Goal: Task Accomplishment & Management: Manage account settings

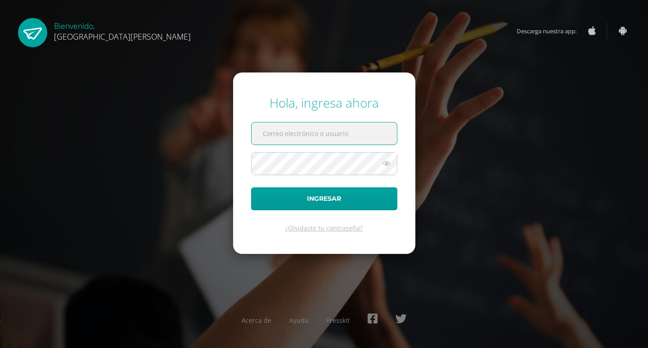
click at [265, 136] on input "text" at bounding box center [324, 133] width 145 height 22
click at [286, 140] on input "text" at bounding box center [324, 133] width 145 height 22
type input "estefania.diaz@technokids.com"
click at [251, 187] on button "Ingresar" at bounding box center [324, 198] width 146 height 23
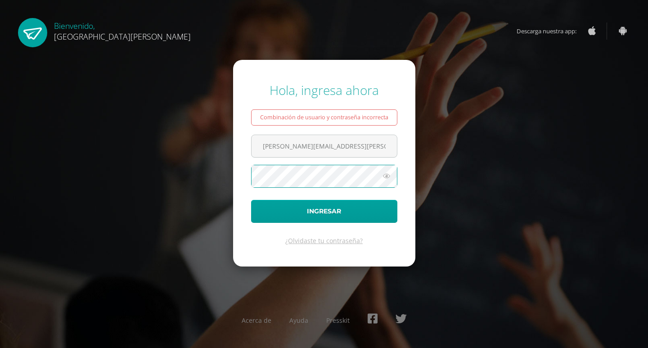
click at [251, 200] on button "Ingresar" at bounding box center [324, 211] width 146 height 23
click at [357, 148] on input "[PERSON_NAME][EMAIL_ADDRESS][PERSON_NAME][DOMAIN_NAME]" at bounding box center [324, 146] width 145 height 22
type input "estefania.diaz@technokids.com.gt"
click at [391, 176] on icon at bounding box center [387, 176] width 12 height 11
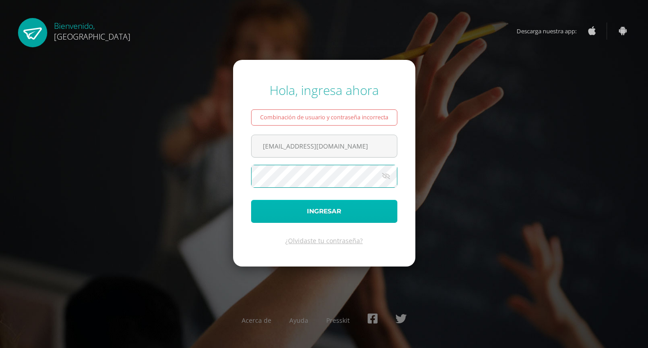
click at [305, 205] on button "Ingresar" at bounding box center [324, 211] width 146 height 23
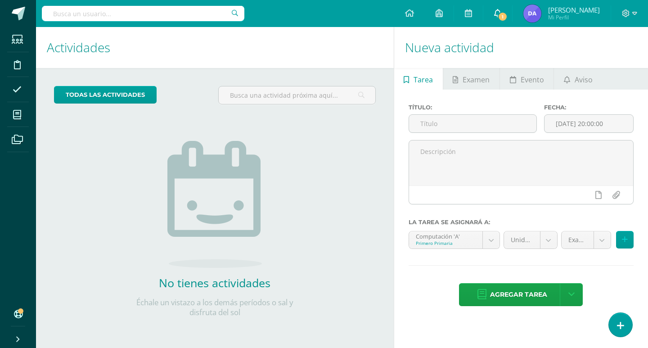
click at [502, 12] on icon at bounding box center [497, 13] width 7 height 8
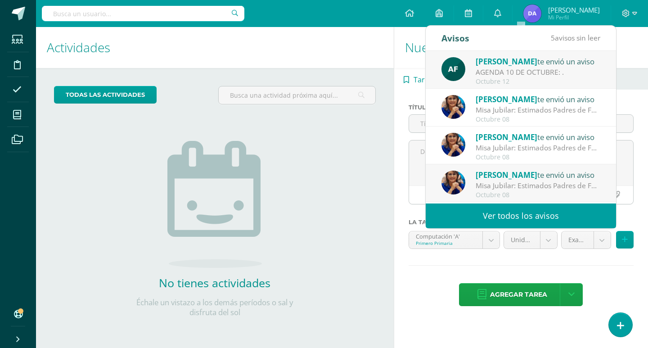
click at [517, 69] on div "AGENDA 10 DE OCTUBRE: ." at bounding box center [538, 72] width 125 height 10
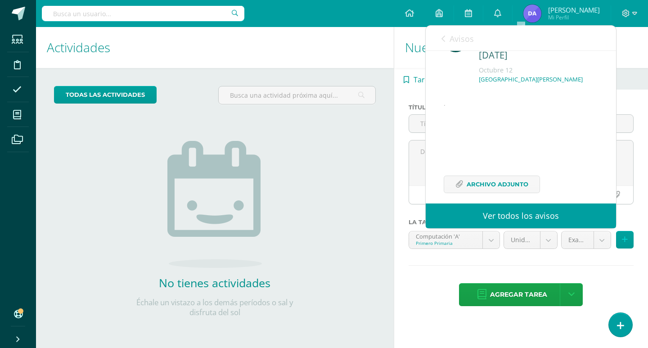
scroll to position [65, 0]
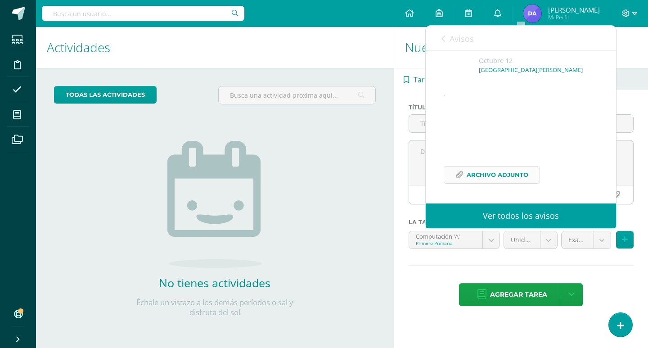
click at [489, 171] on span "Archivo Adjunto" at bounding box center [498, 175] width 62 height 17
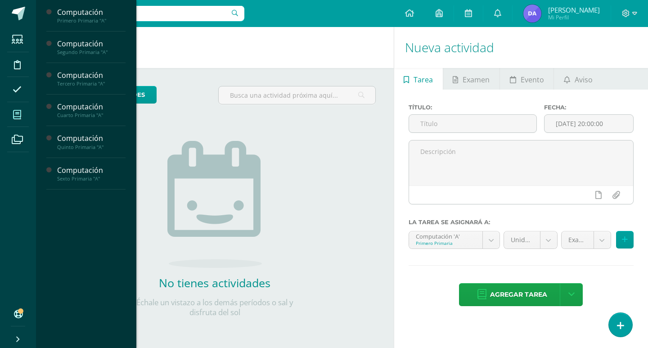
click at [12, 113] on span at bounding box center [17, 114] width 20 height 20
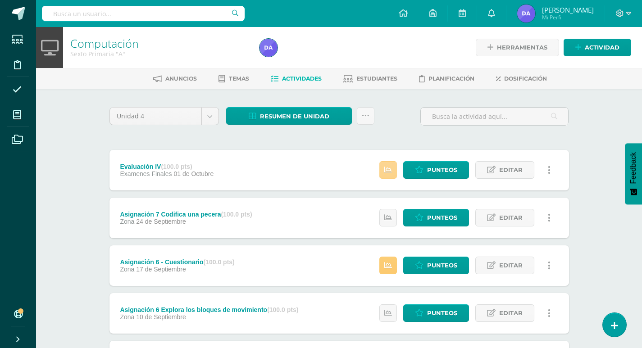
click at [390, 167] on icon at bounding box center [388, 170] width 8 height 8
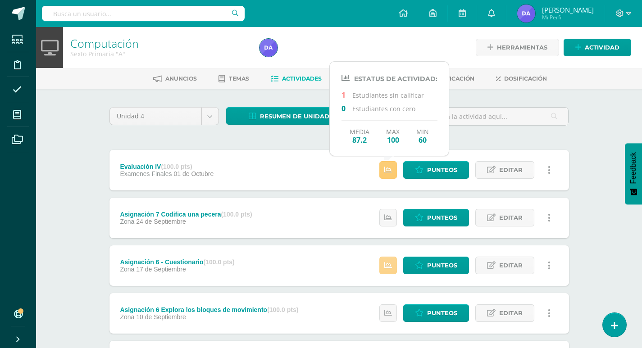
click at [387, 266] on icon at bounding box center [388, 266] width 8 height 8
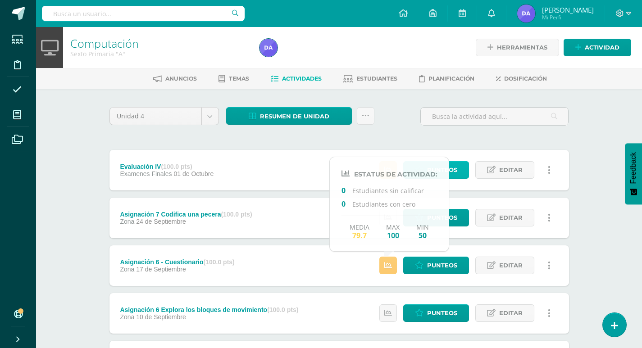
click at [456, 175] on span "Punteos" at bounding box center [442, 170] width 30 height 17
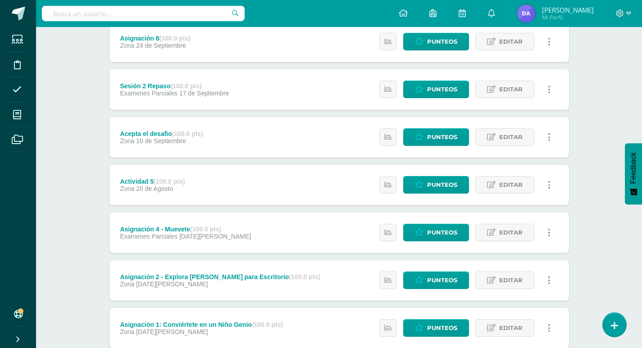
scroll to position [329, 0]
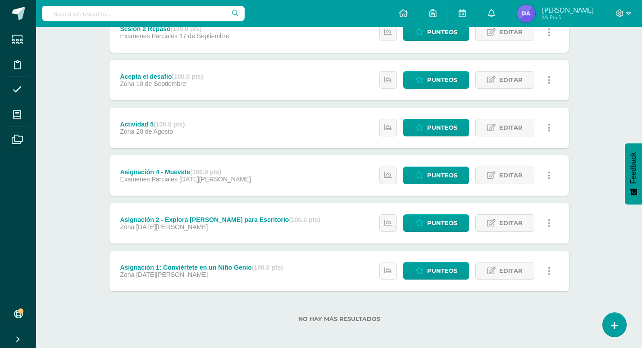
click at [386, 268] on icon at bounding box center [388, 271] width 8 height 8
click at [379, 294] on div "No hay más resultados" at bounding box center [338, 312] width 459 height 42
click at [387, 221] on icon at bounding box center [388, 223] width 8 height 8
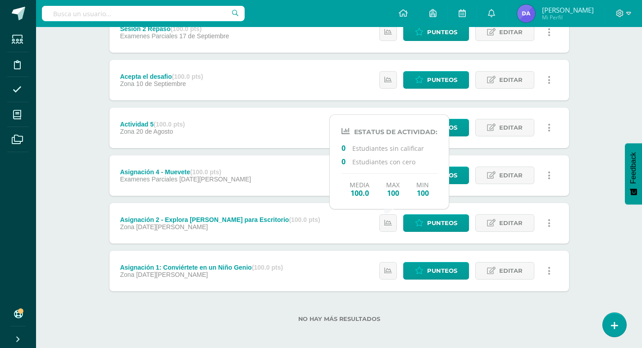
drag, startPoint x: 398, startPoint y: 298, endPoint x: 388, endPoint y: 238, distance: 60.3
click at [398, 298] on div "No hay más resultados" at bounding box center [338, 312] width 459 height 42
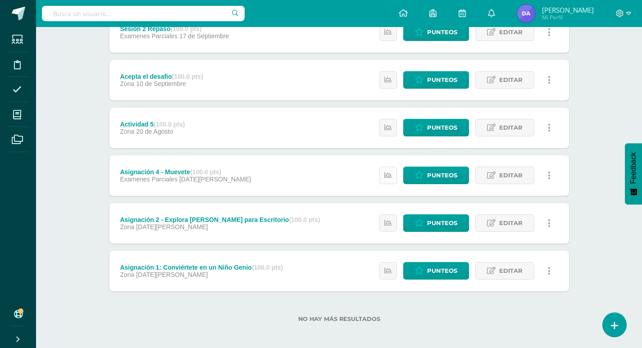
click at [389, 181] on link at bounding box center [388, 176] width 18 height 18
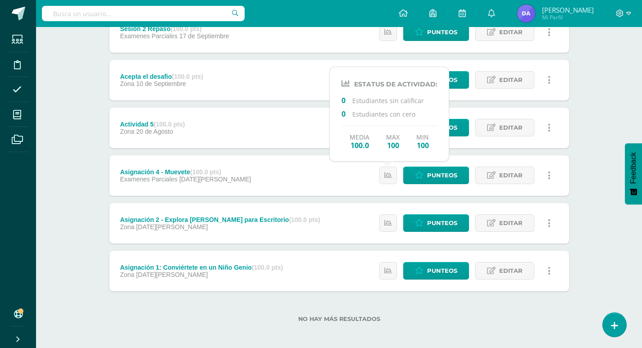
click at [394, 308] on div "No hay más resultados" at bounding box center [338, 312] width 459 height 42
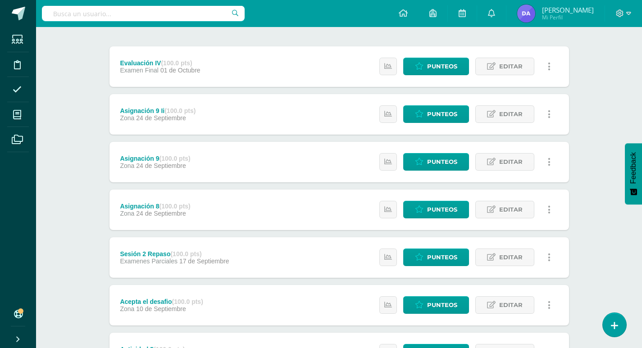
scroll to position [59, 0]
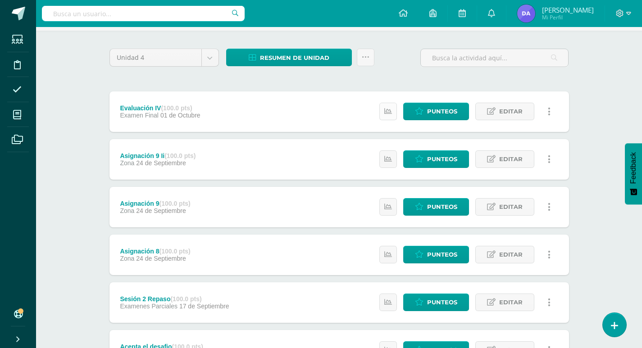
click at [388, 115] on icon at bounding box center [388, 112] width 8 height 8
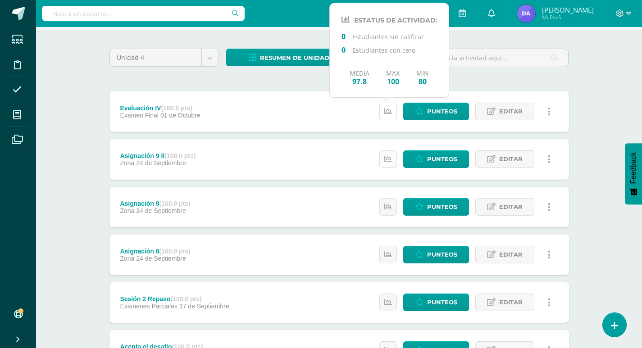
scroll to position [0, 0]
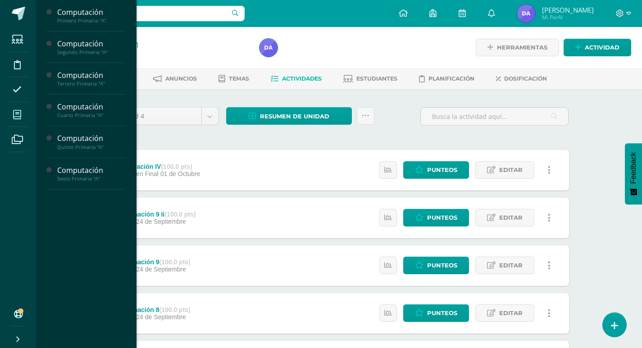
click at [19, 118] on icon at bounding box center [17, 114] width 8 height 9
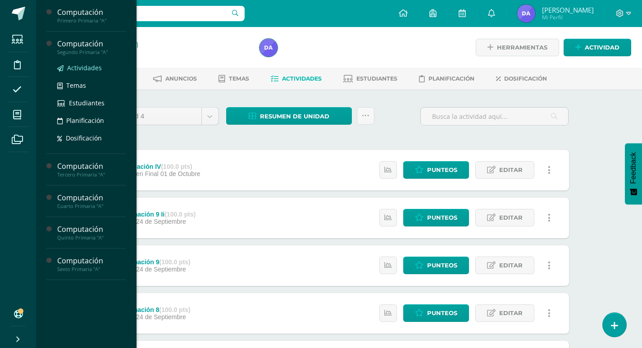
click at [83, 66] on span "Actividades" at bounding box center [84, 67] width 35 height 9
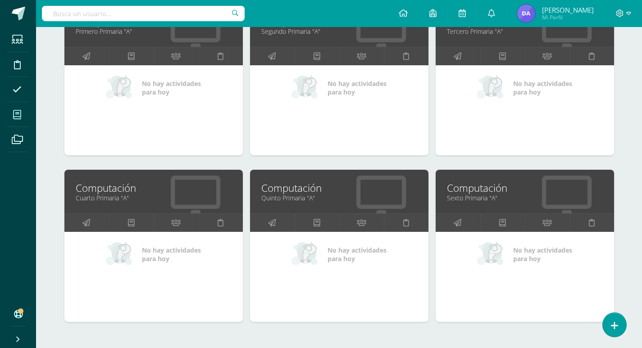
scroll to position [180, 0]
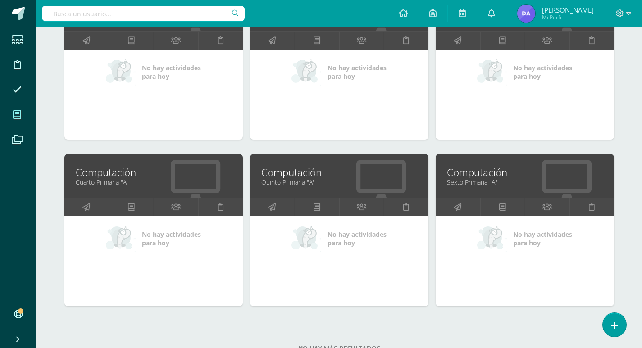
click at [285, 174] on link "Computación" at bounding box center [339, 172] width 156 height 14
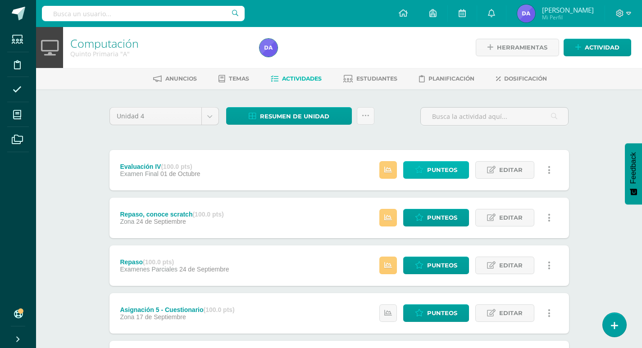
click at [431, 171] on span "Punteos" at bounding box center [442, 170] width 30 height 17
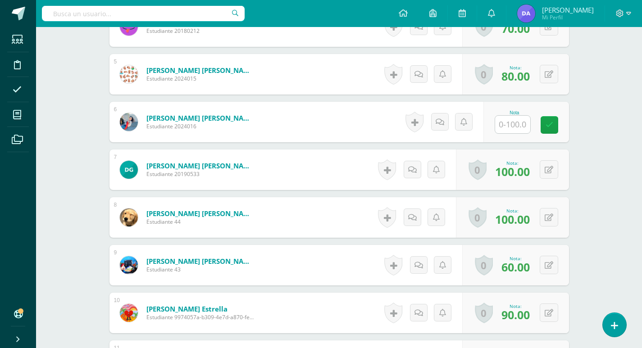
scroll to position [451, 0]
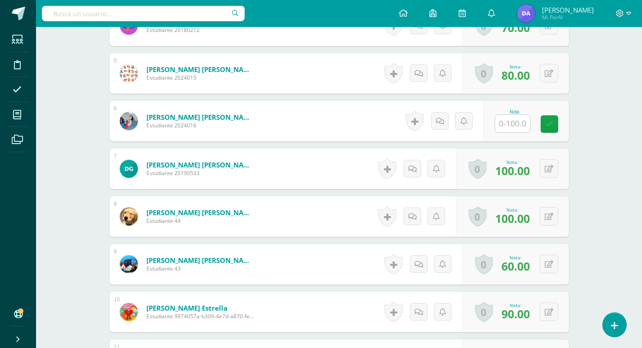
click at [516, 125] on input "text" at bounding box center [512, 124] width 35 height 18
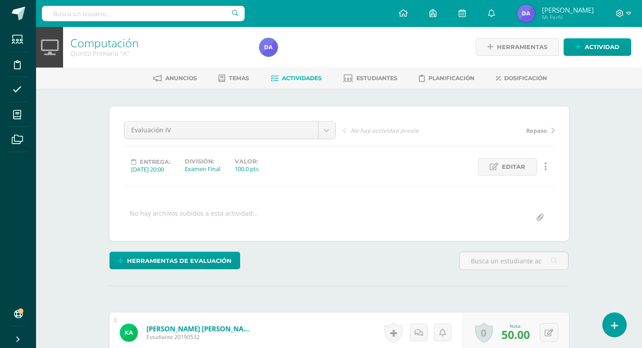
scroll to position [0, 0]
click at [294, 78] on span "Actividades" at bounding box center [302, 78] width 40 height 7
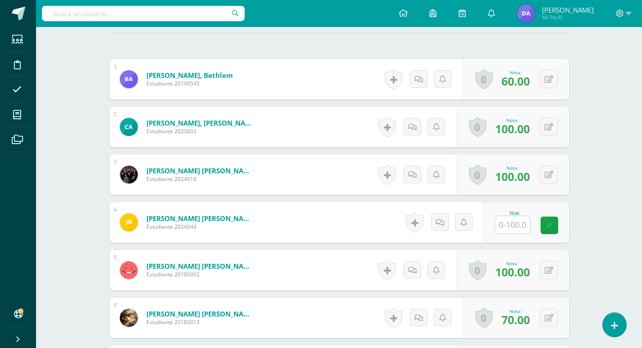
scroll to position [316, 0]
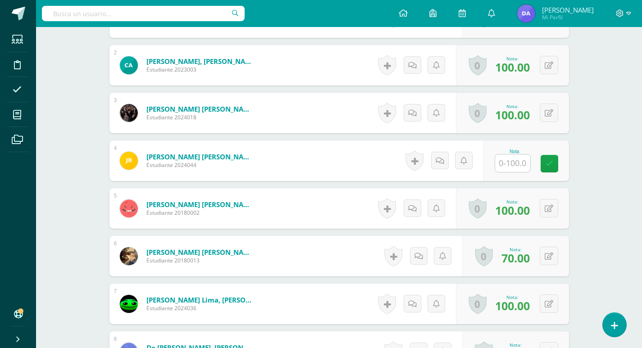
click at [505, 168] on input "text" at bounding box center [512, 163] width 35 height 18
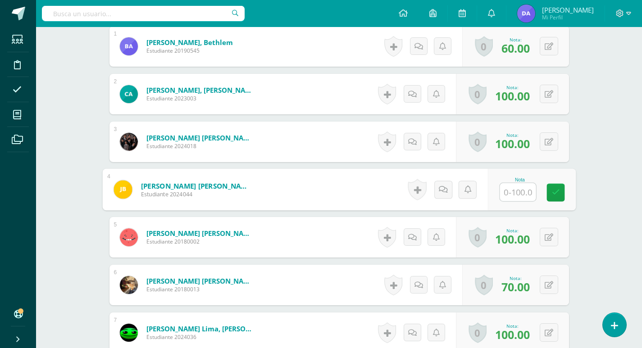
scroll to position [271, 0]
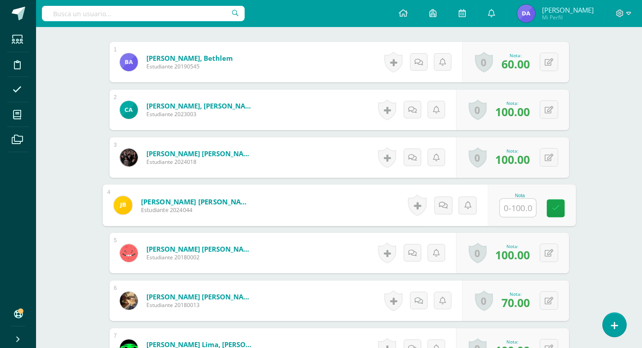
click at [186, 204] on link "[PERSON_NAME] [PERSON_NAME]" at bounding box center [195, 201] width 111 height 9
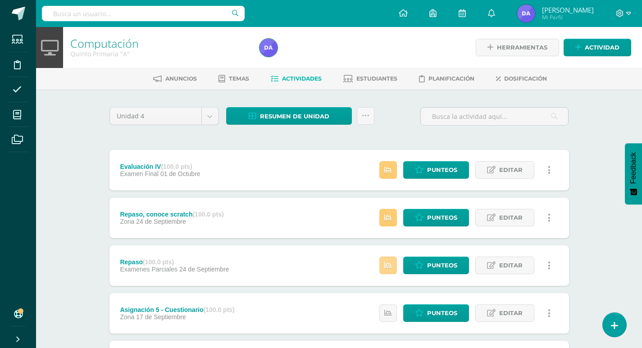
click at [390, 261] on link at bounding box center [388, 266] width 18 height 18
click at [389, 223] on link at bounding box center [388, 218] width 18 height 18
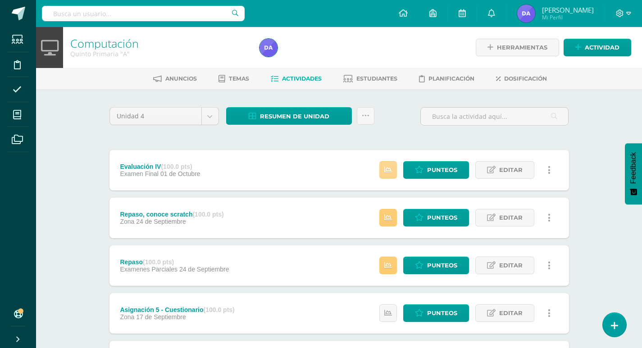
click at [390, 174] on icon at bounding box center [388, 170] width 8 height 8
click at [418, 219] on icon at bounding box center [419, 218] width 9 height 8
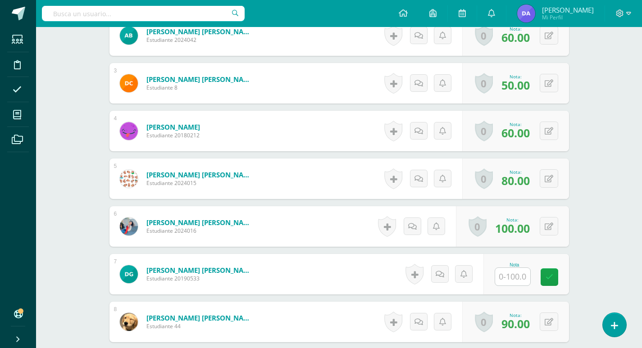
scroll to position [390, 0]
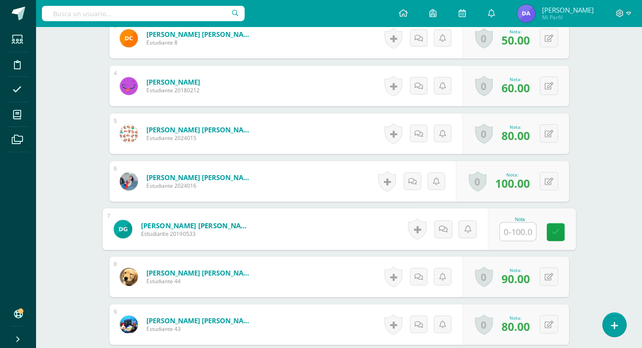
click at [509, 234] on input "text" at bounding box center [517, 232] width 36 height 18
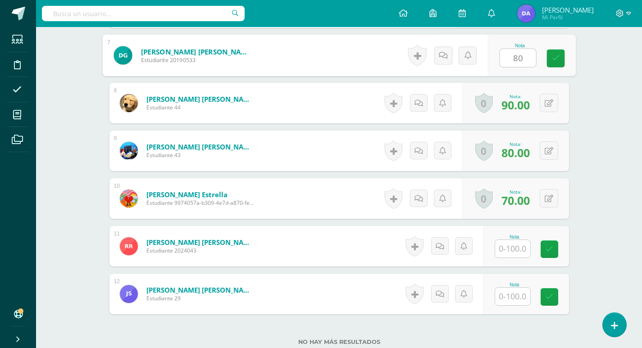
scroll to position [571, 0]
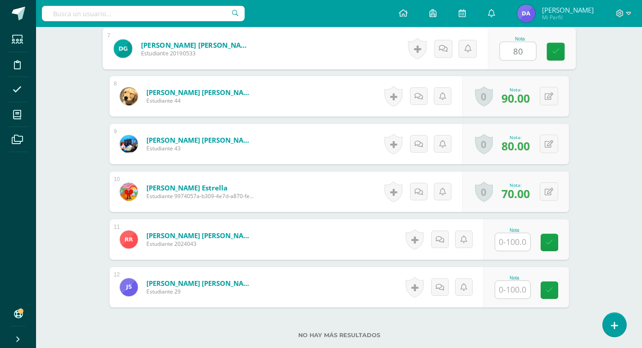
type input "80"
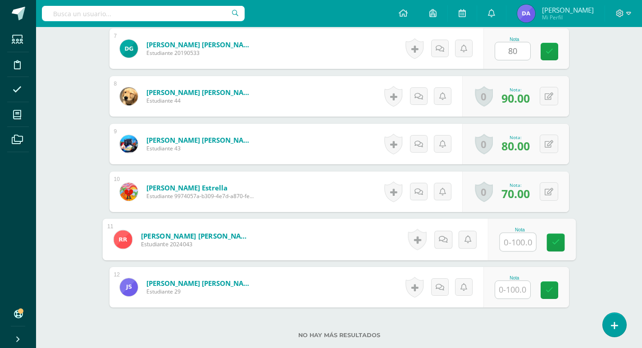
click at [507, 246] on input "text" at bounding box center [517, 242] width 36 height 18
type input "80"
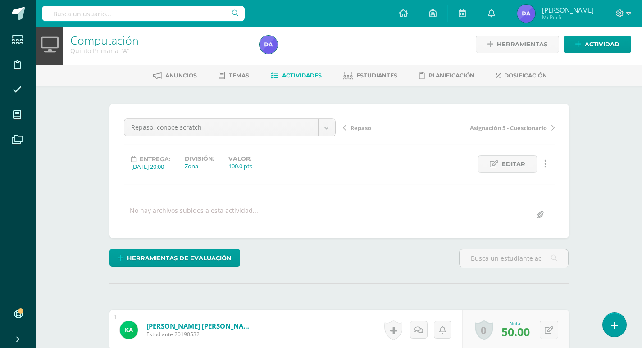
scroll to position [0, 0]
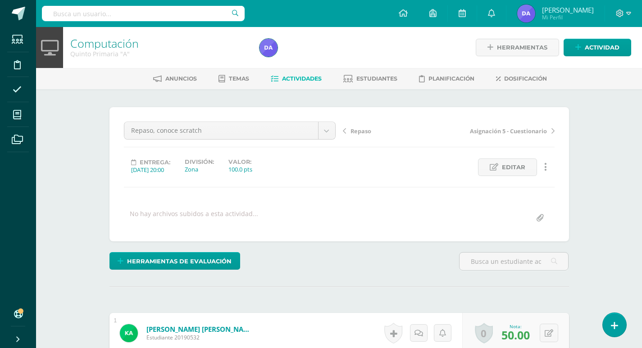
click at [311, 77] on span "Actividades" at bounding box center [302, 78] width 40 height 7
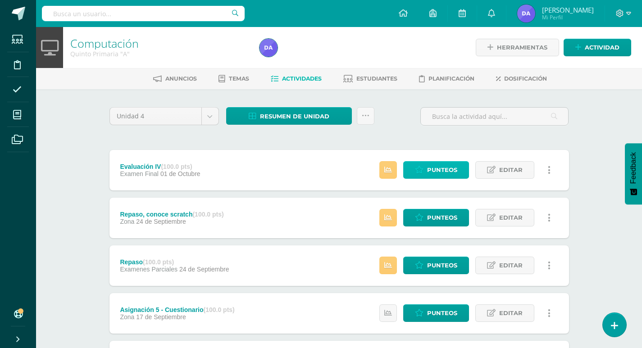
click at [421, 176] on link "Punteos" at bounding box center [436, 170] width 66 height 18
click at [391, 167] on icon at bounding box center [388, 170] width 8 height 8
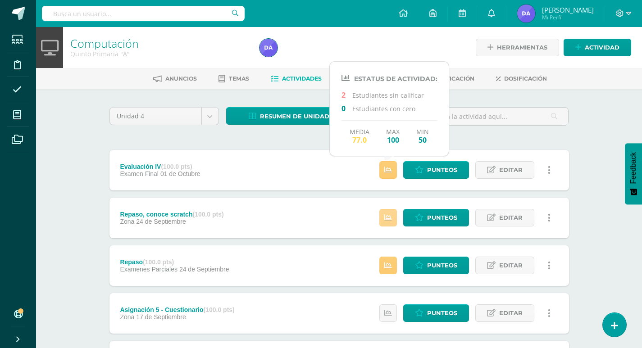
click at [385, 218] on link at bounding box center [388, 218] width 18 height 18
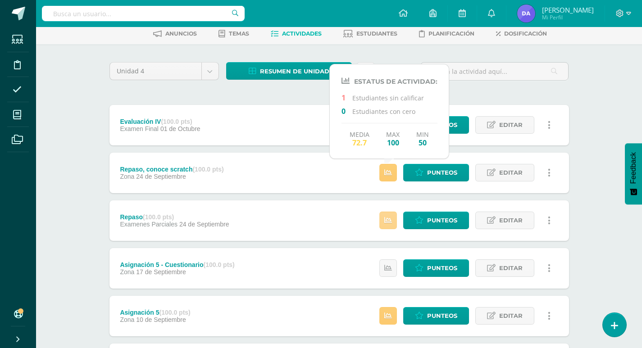
click at [384, 222] on link at bounding box center [388, 221] width 18 height 18
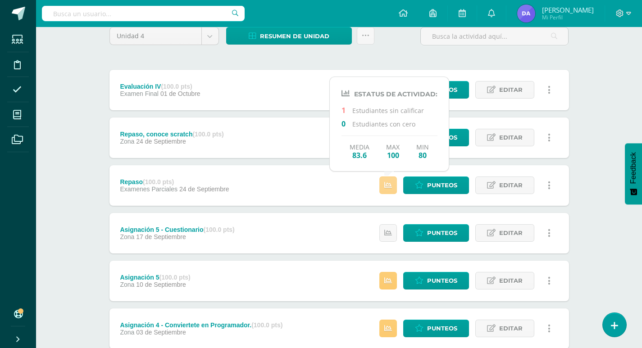
scroll to position [90, 0]
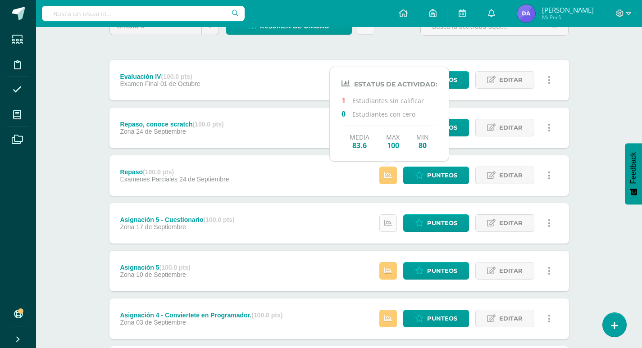
click at [386, 222] on icon at bounding box center [388, 223] width 8 height 8
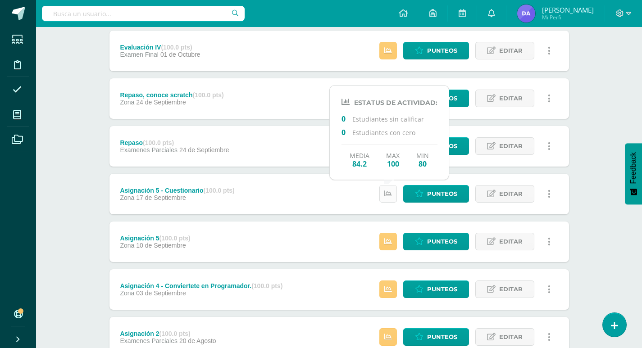
scroll to position [135, 0]
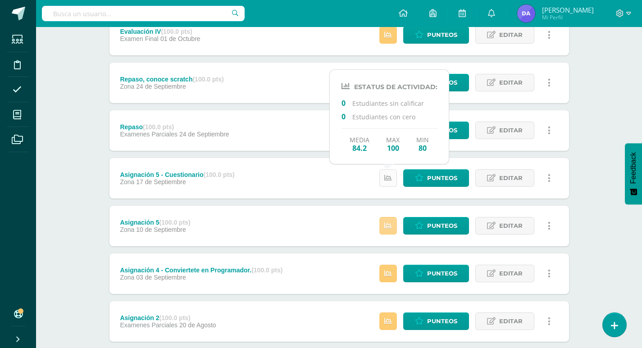
click at [386, 222] on icon at bounding box center [388, 226] width 8 height 8
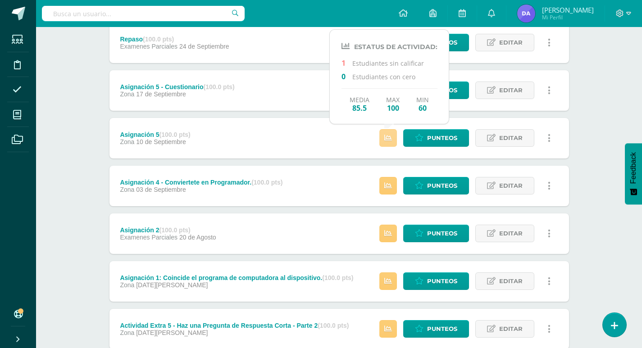
scroll to position [225, 0]
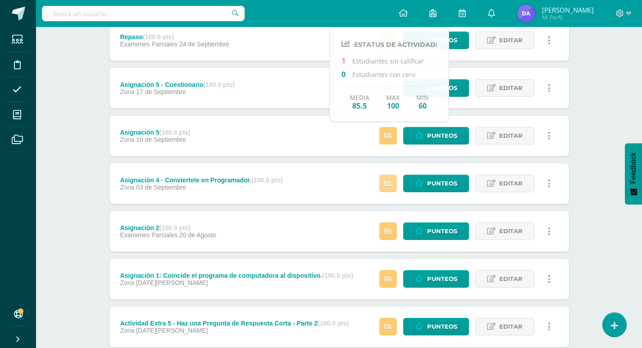
click at [386, 184] on icon at bounding box center [388, 184] width 8 height 8
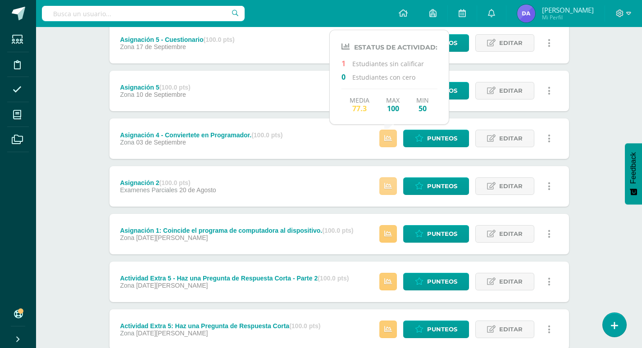
click at [386, 184] on icon at bounding box center [388, 186] width 8 height 8
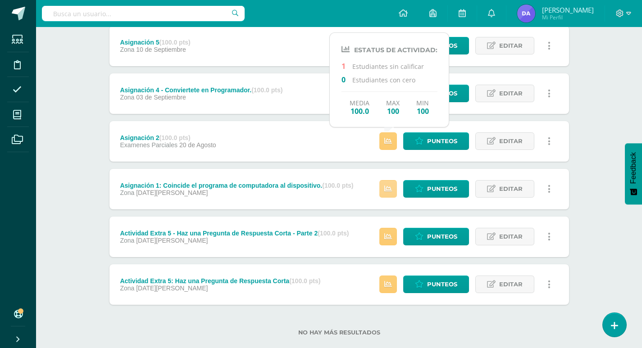
click at [386, 184] on link at bounding box center [388, 189] width 18 height 18
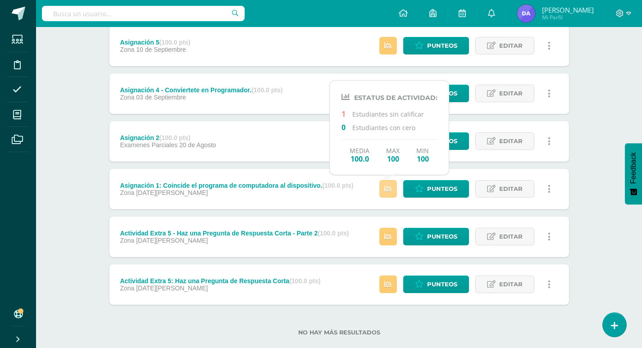
scroll to position [332, 0]
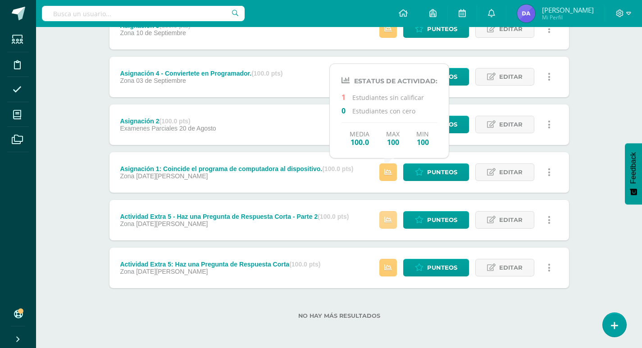
click at [380, 218] on link at bounding box center [388, 220] width 18 height 18
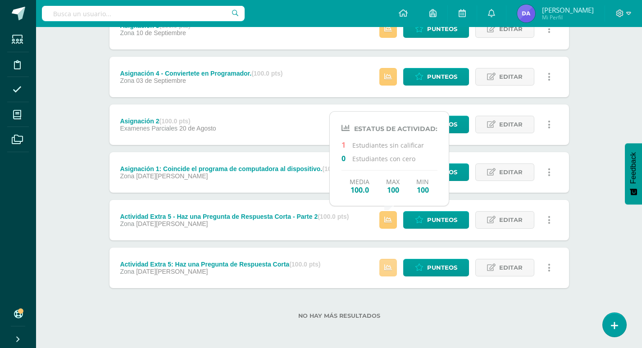
click at [383, 264] on link at bounding box center [388, 268] width 18 height 18
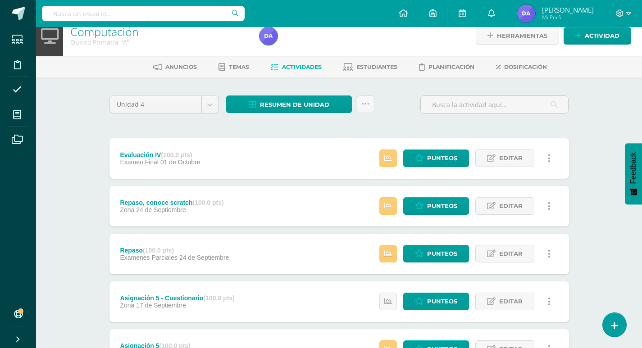
scroll to position [0, 0]
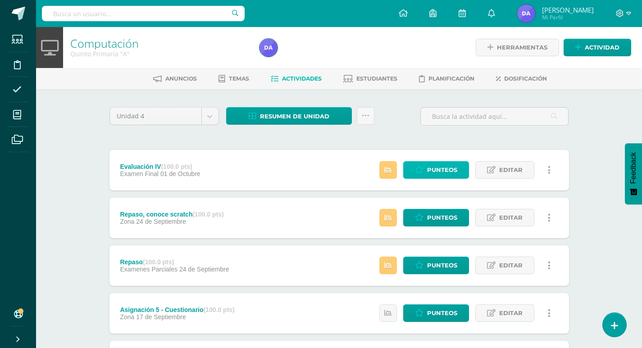
click at [432, 172] on span "Punteos" at bounding box center [442, 170] width 30 height 17
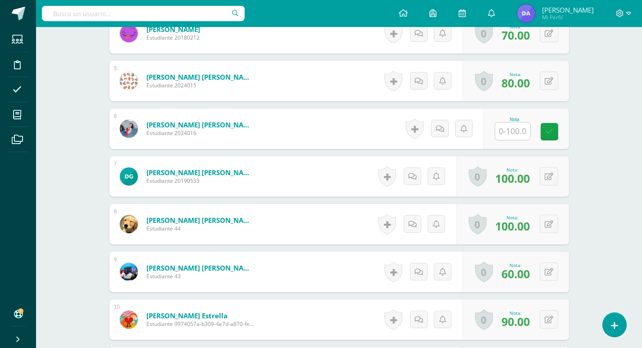
scroll to position [451, 0]
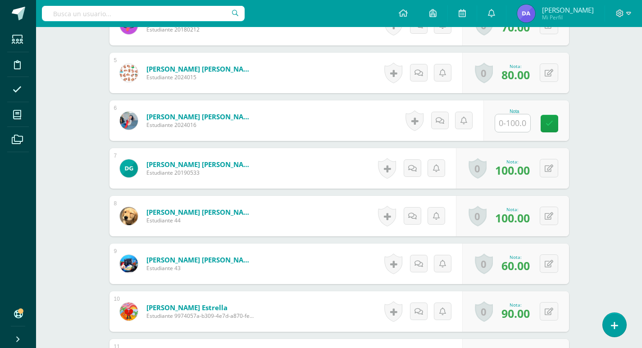
click at [516, 122] on input "text" at bounding box center [512, 123] width 35 height 18
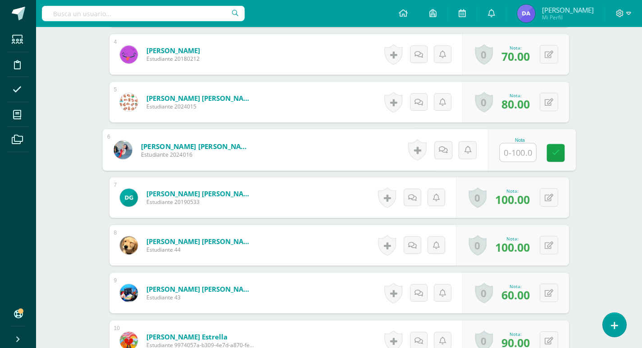
scroll to position [406, 0]
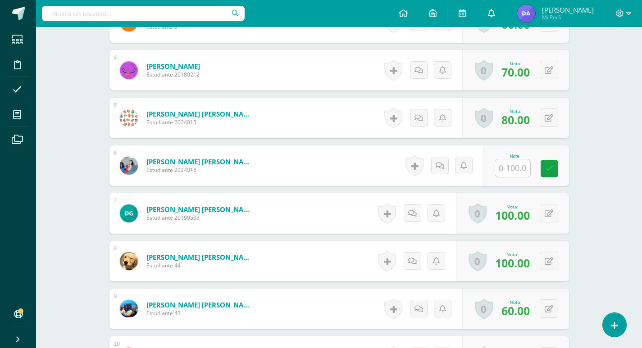
click at [495, 11] on icon at bounding box center [491, 13] width 7 height 8
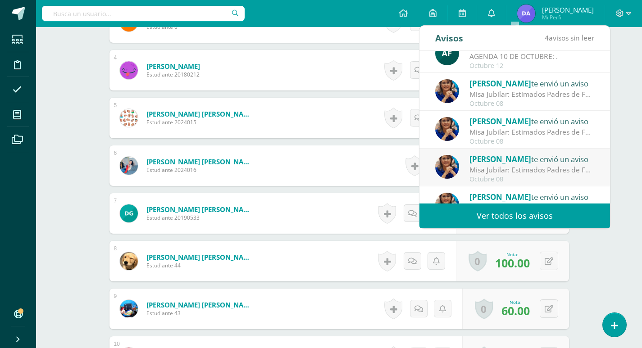
scroll to position [0, 0]
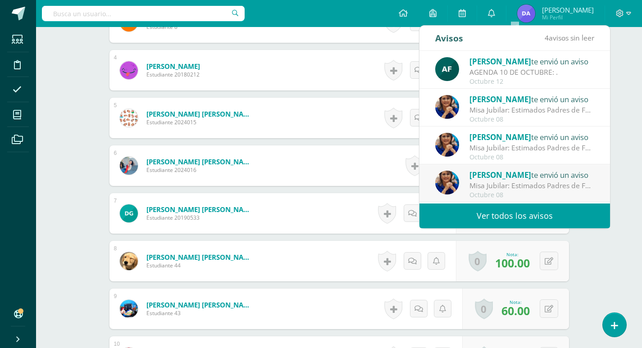
drag, startPoint x: 501, startPoint y: 102, endPoint x: 535, endPoint y: 112, distance: 35.1
click at [535, 112] on div "Misa Jubilar: Estimados Padres de Familia de Cuarto Primaria hasta Quinto Bachi…" at bounding box center [531, 110] width 125 height 10
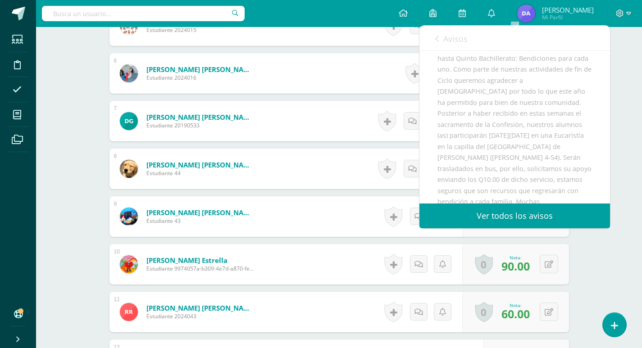
scroll to position [135, 0]
click at [634, 263] on div "Computación Quinto Primaria "A" Herramientas Detalle de asistencias Actividad A…" at bounding box center [339, 6] width 606 height 954
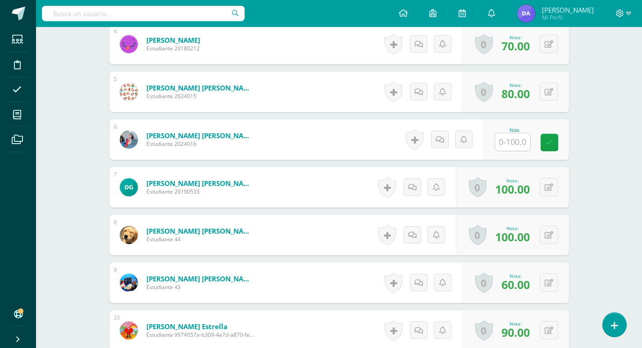
scroll to position [363, 0]
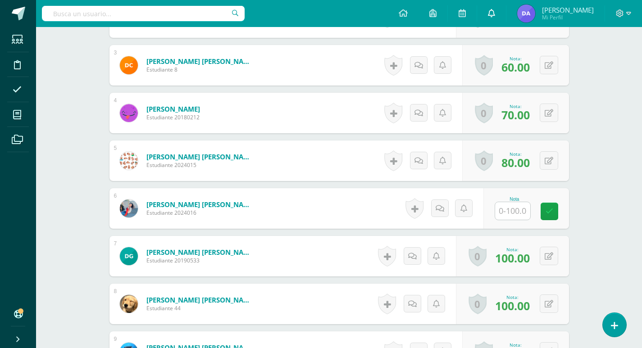
click at [506, 5] on link at bounding box center [491, 13] width 29 height 27
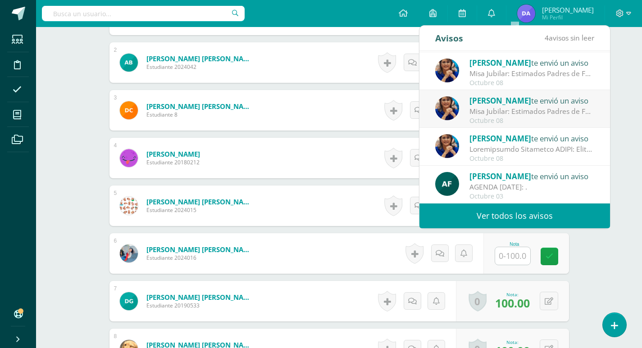
scroll to position [90, 0]
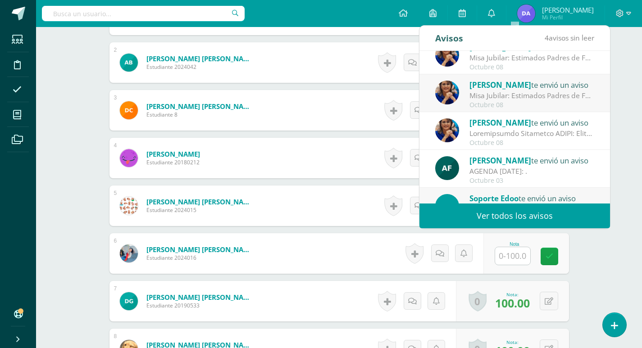
click at [564, 40] on span "4 avisos sin leer" at bounding box center [569, 38] width 50 height 10
click at [496, 206] on link "Ver todos los avisos" at bounding box center [514, 216] width 190 height 25
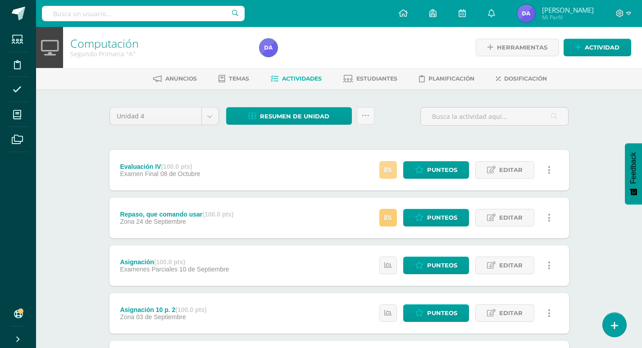
click at [390, 174] on icon at bounding box center [388, 170] width 8 height 8
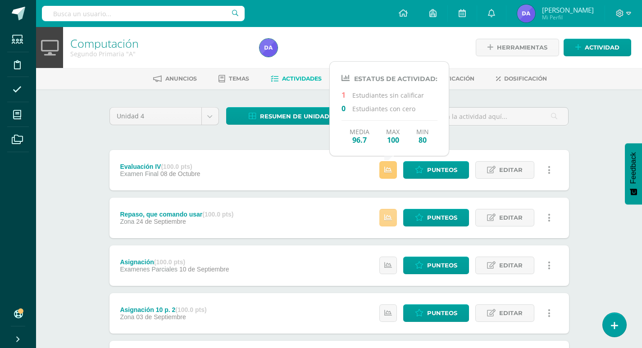
click at [383, 214] on link at bounding box center [388, 218] width 18 height 18
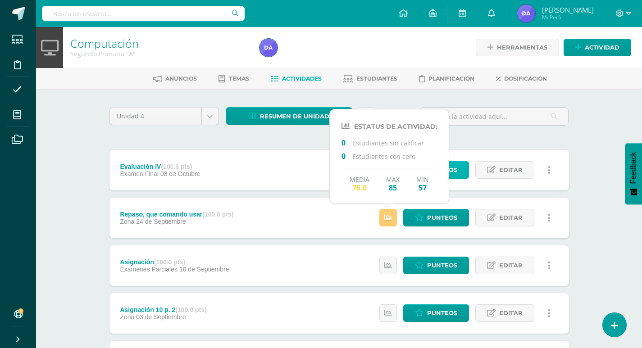
click at [456, 171] on span "Punteos" at bounding box center [442, 170] width 30 height 17
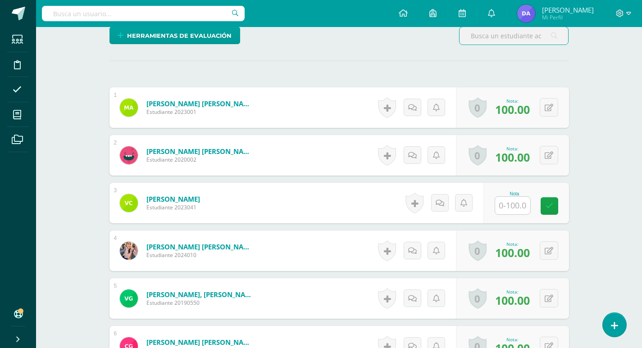
scroll to position [226, 0]
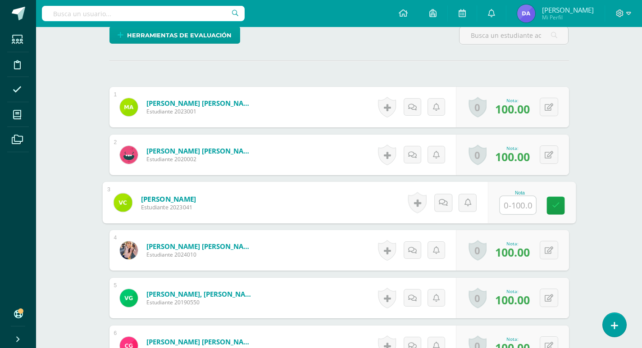
click at [508, 206] on input "text" at bounding box center [517, 205] width 36 height 18
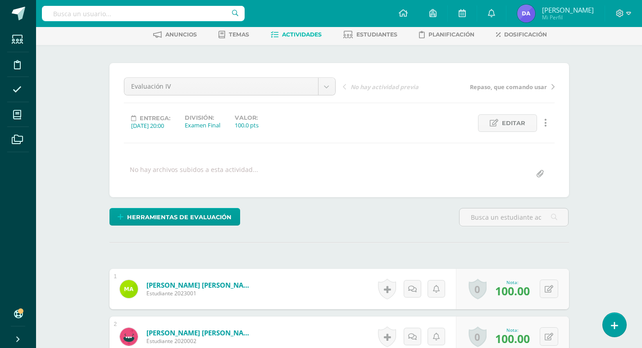
scroll to position [1, 0]
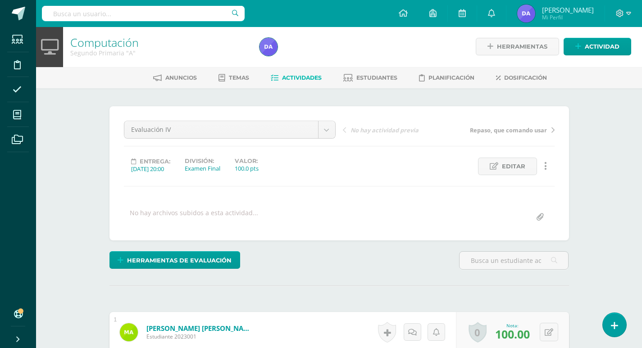
click at [306, 74] on span "Actividades" at bounding box center [302, 77] width 40 height 7
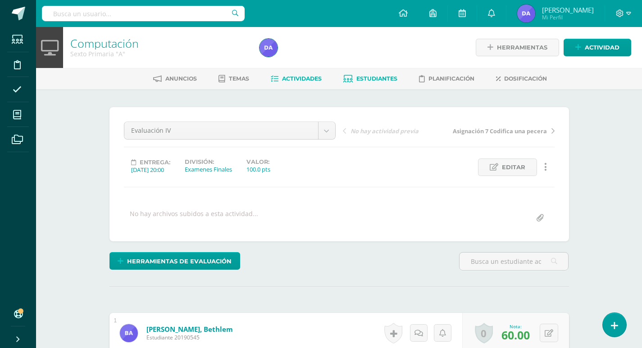
click at [386, 77] on span "Estudiantes" at bounding box center [376, 78] width 41 height 7
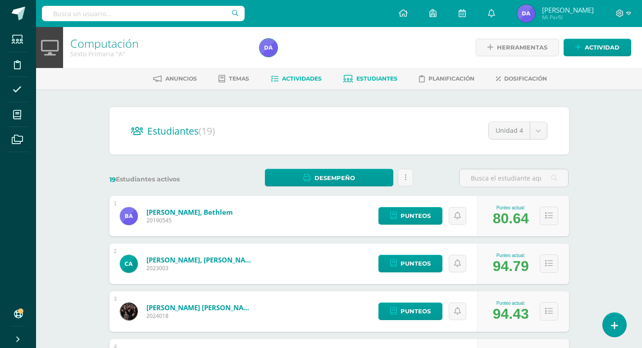
click at [305, 81] on span "Actividades" at bounding box center [302, 78] width 40 height 7
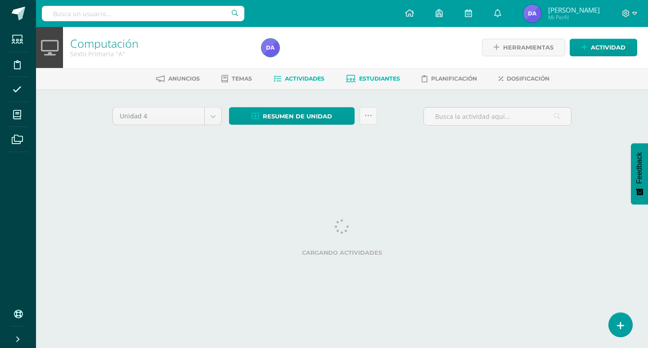
click at [385, 81] on span "Estudiantes" at bounding box center [379, 78] width 41 height 7
click at [383, 78] on span "Estudiantes" at bounding box center [379, 78] width 41 height 7
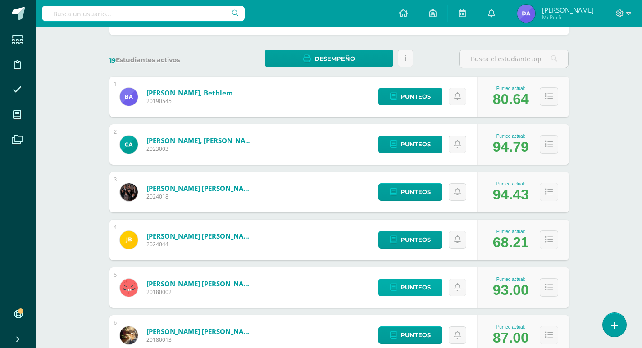
scroll to position [135, 0]
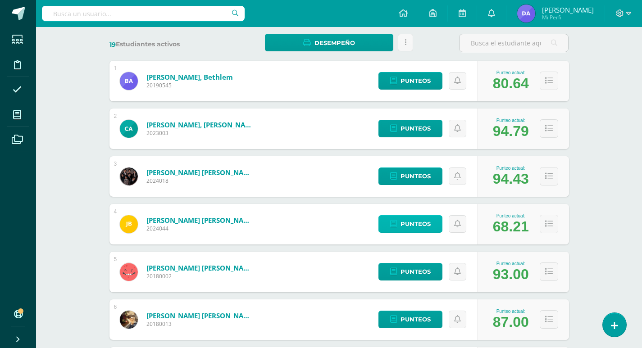
click at [400, 222] on link "Punteos" at bounding box center [410, 224] width 64 height 18
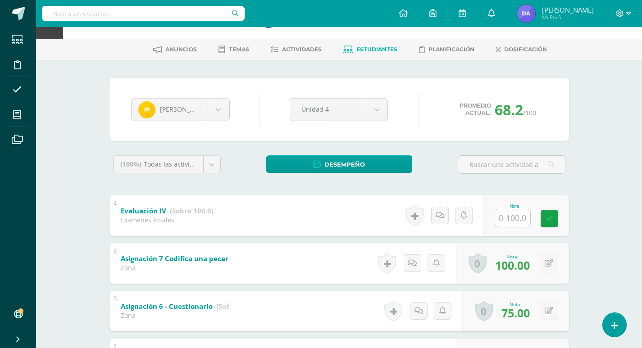
scroll to position [45, 0]
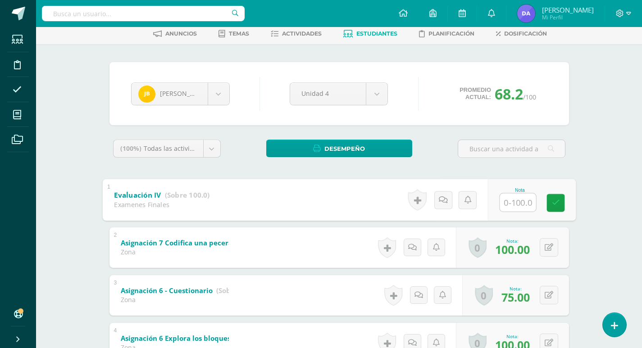
click at [520, 208] on input "text" at bounding box center [517, 202] width 36 height 18
type input "70"
click at [556, 206] on icon at bounding box center [555, 203] width 8 height 8
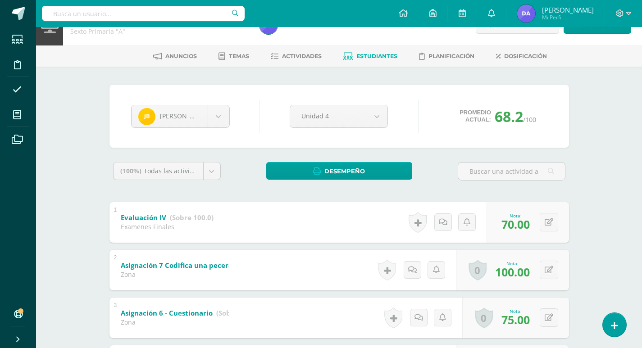
scroll to position [0, 0]
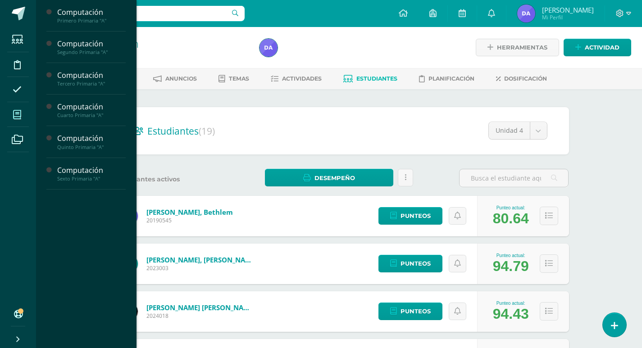
click at [21, 110] on icon at bounding box center [17, 114] width 8 height 9
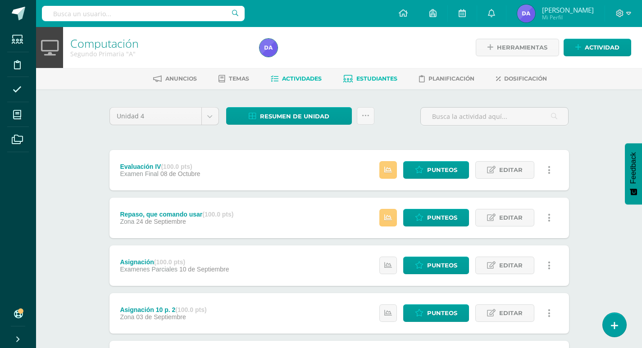
click at [368, 81] on span "Estudiantes" at bounding box center [376, 78] width 41 height 7
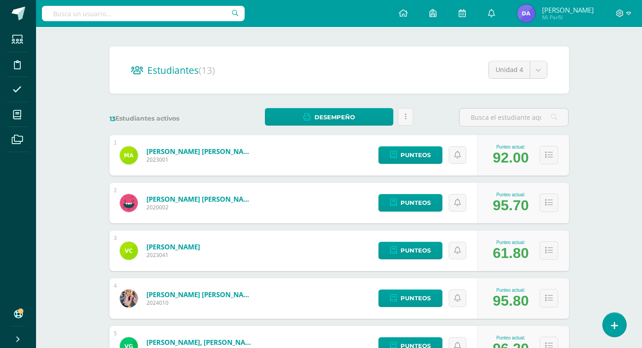
scroll to position [45, 0]
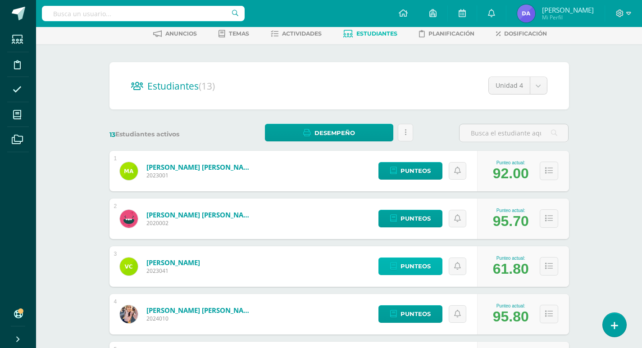
click at [422, 260] on span "Punteos" at bounding box center [415, 266] width 30 height 17
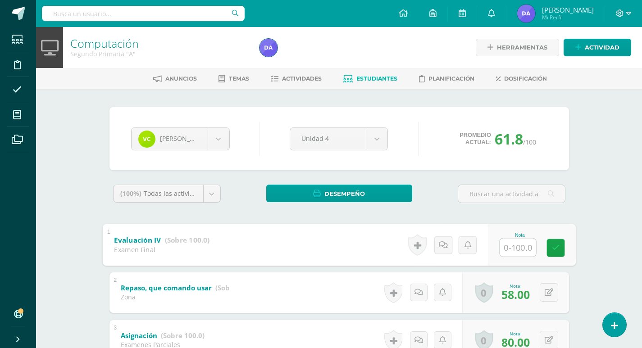
click at [514, 242] on input "text" at bounding box center [517, 247] width 36 height 18
type input "70"
click at [552, 244] on icon at bounding box center [555, 248] width 8 height 8
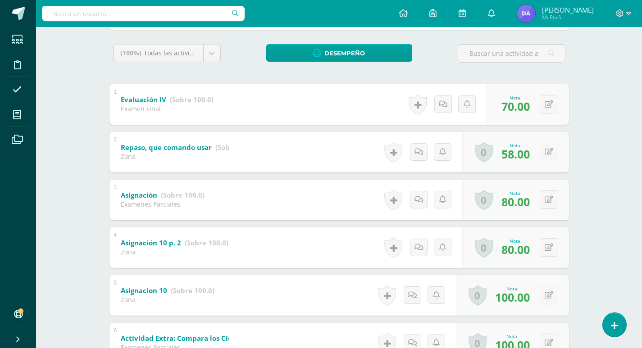
scroll to position [86, 0]
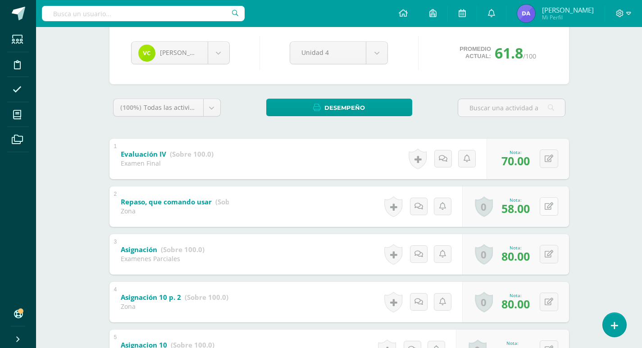
click at [549, 206] on button at bounding box center [548, 206] width 18 height 18
type input "60"
click at [527, 209] on icon at bounding box center [531, 210] width 8 height 8
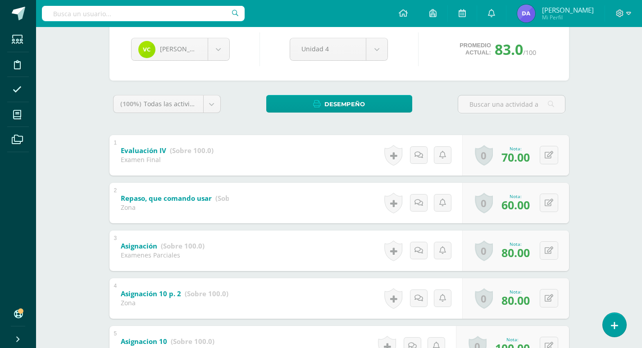
scroll to position [90, 0]
click at [548, 195] on button at bounding box center [548, 202] width 18 height 18
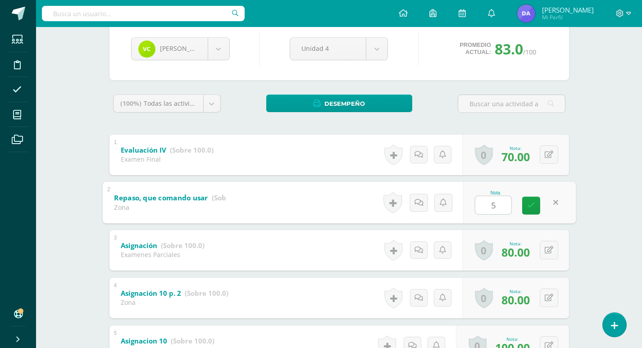
click at [555, 203] on link at bounding box center [555, 203] width 18 height 18
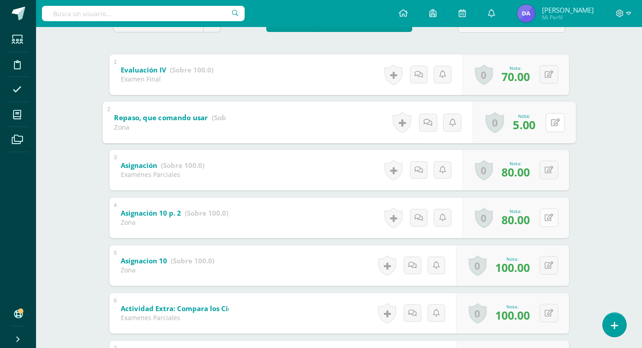
scroll to position [180, 0]
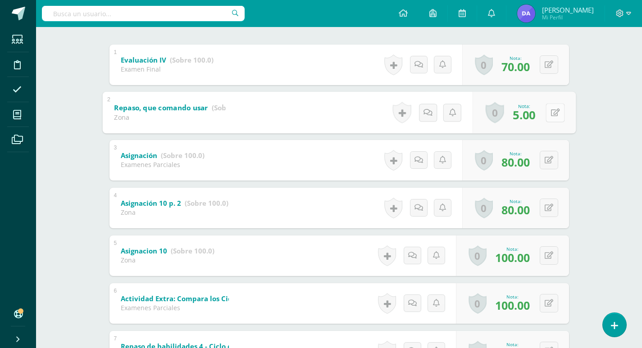
click at [559, 113] on button at bounding box center [554, 112] width 19 height 19
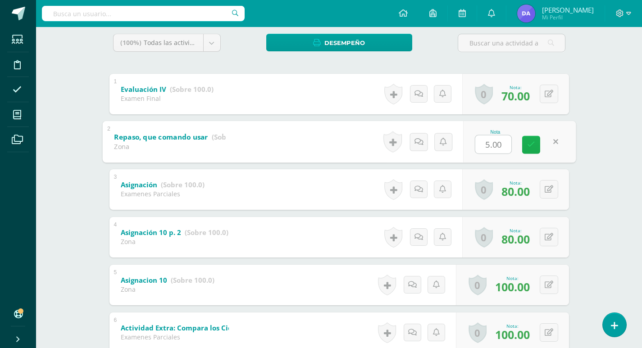
scroll to position [135, 0]
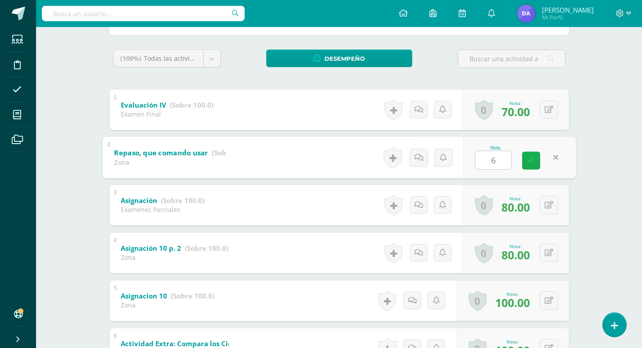
type input "60"
click at [531, 163] on icon at bounding box center [531, 161] width 8 height 8
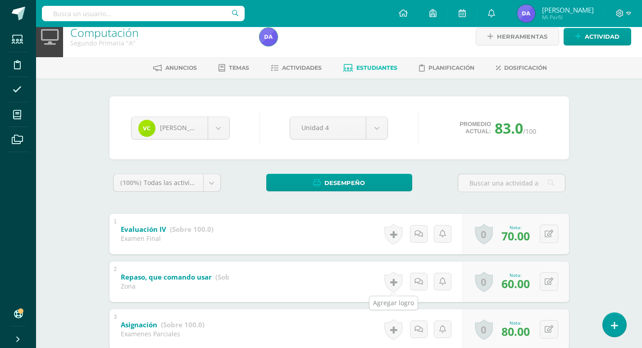
scroll to position [0, 0]
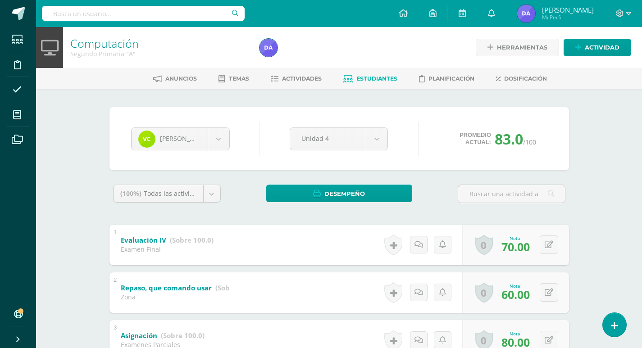
click at [366, 77] on span "Estudiantes" at bounding box center [376, 78] width 41 height 7
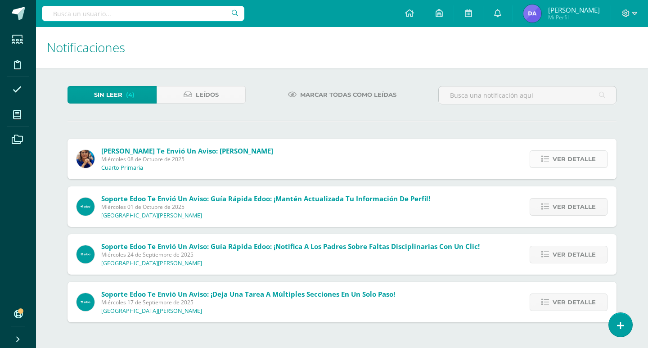
click at [553, 162] on link "Ver detalle" at bounding box center [569, 159] width 78 height 18
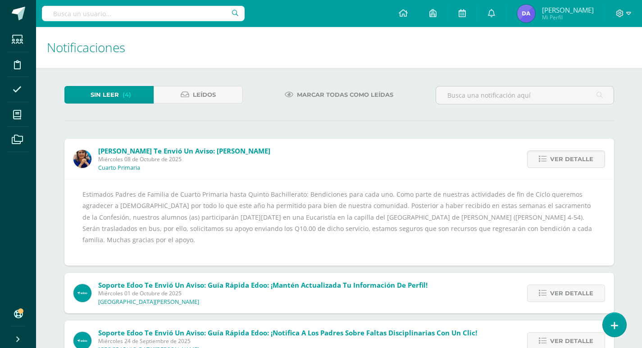
click at [342, 92] on span "Marcar todas como leídas" at bounding box center [345, 94] width 96 height 17
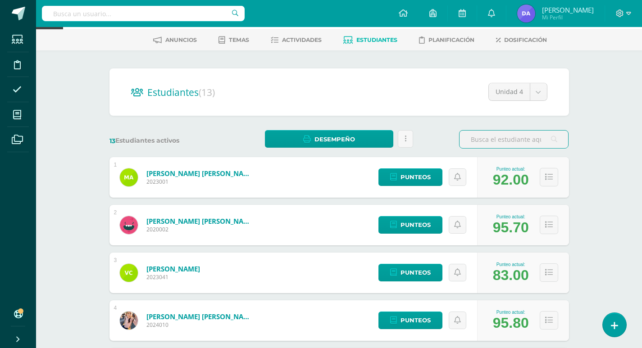
scroll to position [26, 0]
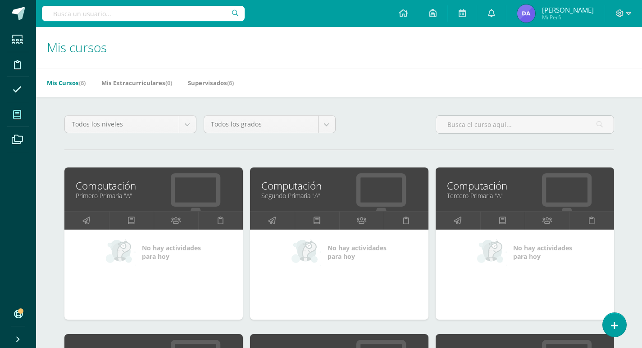
scroll to position [45, 0]
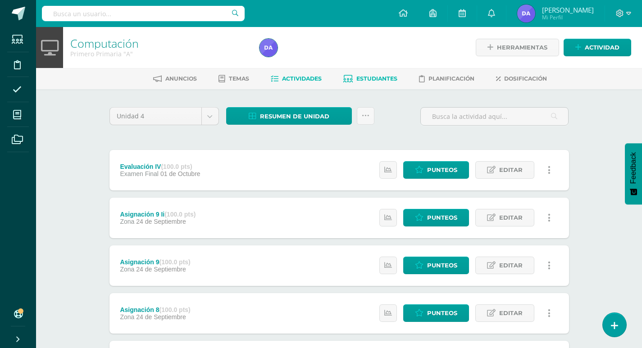
click at [384, 79] on span "Estudiantes" at bounding box center [376, 78] width 41 height 7
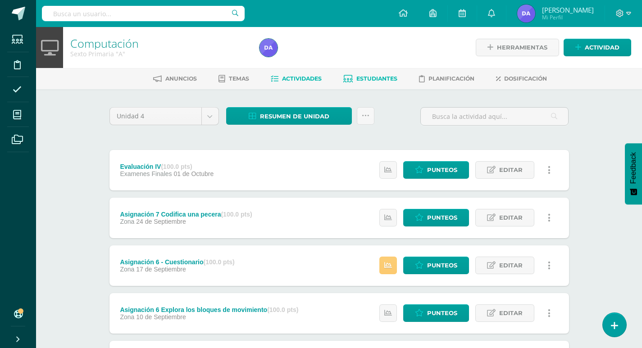
click at [384, 83] on link "Estudiantes" at bounding box center [370, 79] width 54 height 14
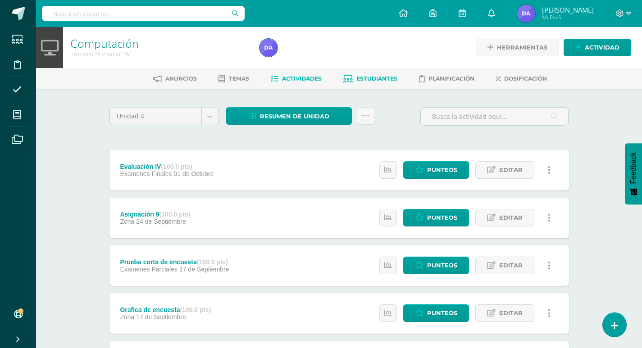
click at [352, 76] on icon at bounding box center [347, 79] width 9 height 8
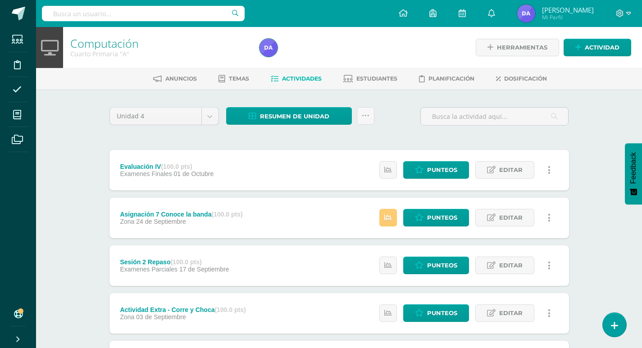
click at [366, 68] on div at bounding box center [352, 47] width 193 height 41
click at [367, 80] on span "Estudiantes" at bounding box center [376, 78] width 41 height 7
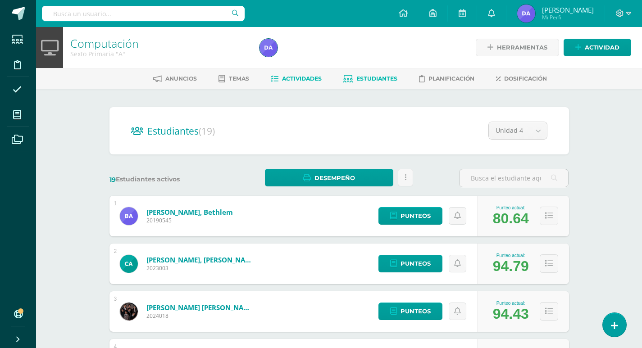
click at [297, 78] on span "Actividades" at bounding box center [302, 78] width 40 height 7
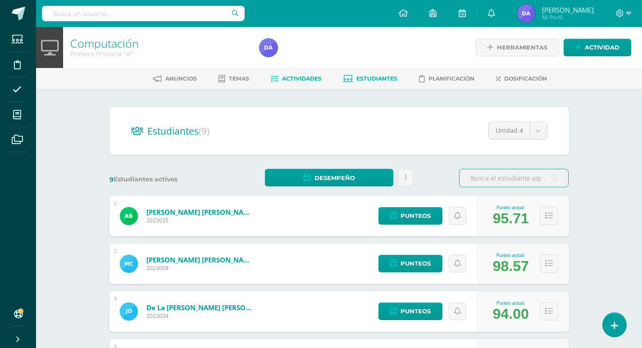
click at [311, 76] on span "Actividades" at bounding box center [302, 78] width 40 height 7
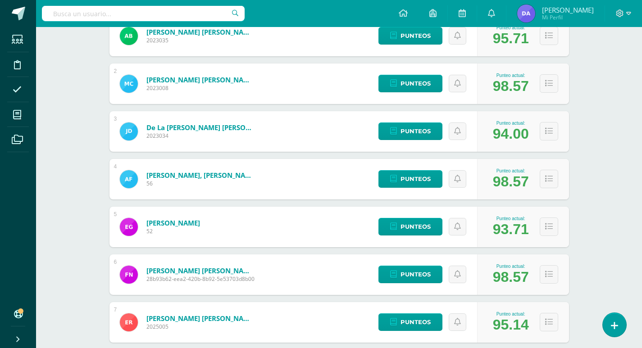
scroll to position [45, 0]
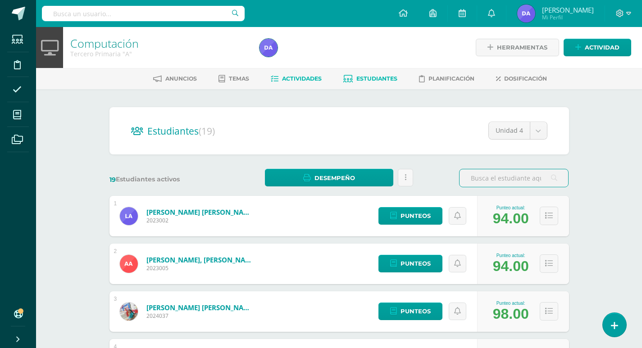
click at [294, 79] on span "Actividades" at bounding box center [302, 78] width 40 height 7
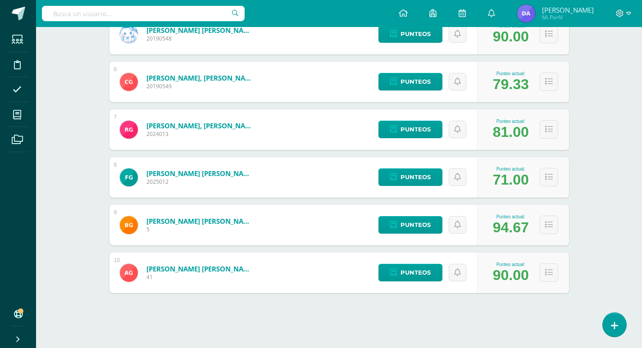
scroll to position [375, 0]
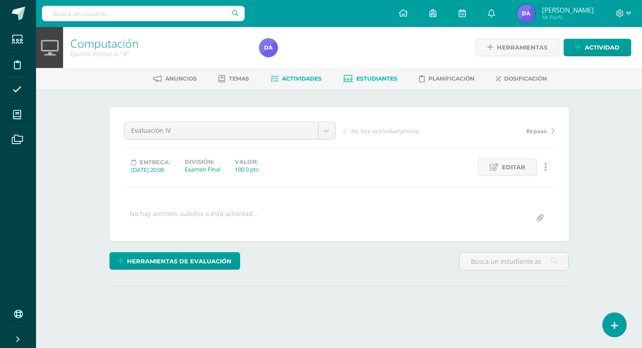
click at [394, 79] on span "Estudiantes" at bounding box center [376, 78] width 41 height 7
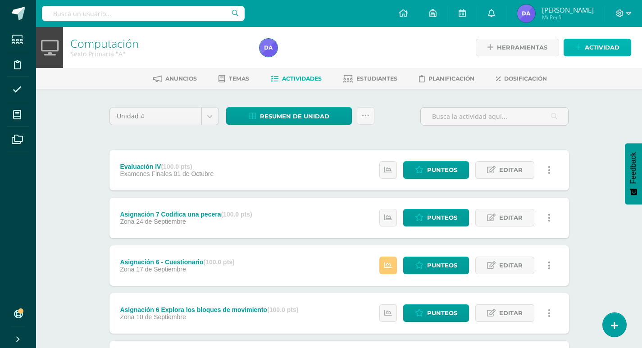
click at [584, 44] on link "Actividad" at bounding box center [597, 48] width 68 height 18
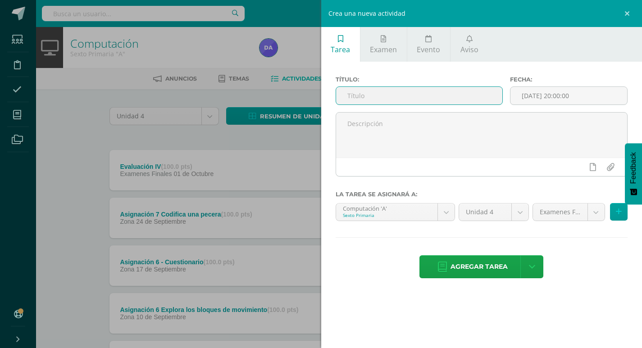
click at [425, 95] on input "text" at bounding box center [419, 96] width 167 height 18
click at [626, 16] on link at bounding box center [628, 13] width 27 height 27
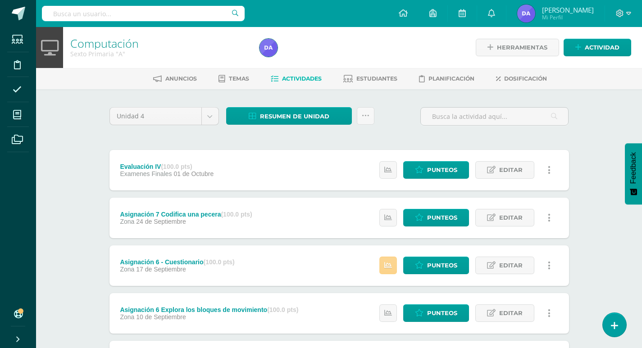
click at [391, 262] on icon at bounding box center [388, 266] width 8 height 8
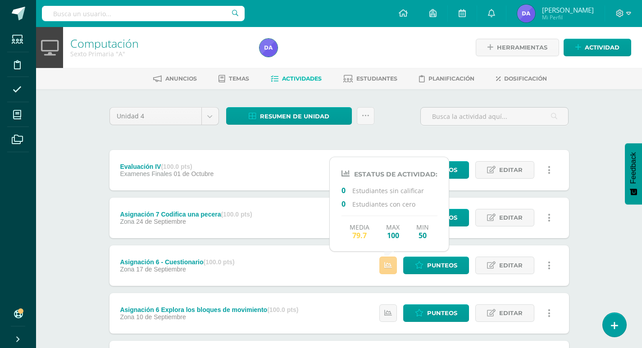
click at [390, 262] on icon at bounding box center [388, 266] width 8 height 8
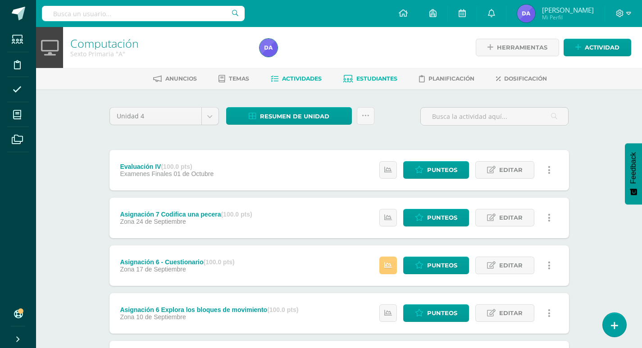
click at [384, 77] on span "Estudiantes" at bounding box center [376, 78] width 41 height 7
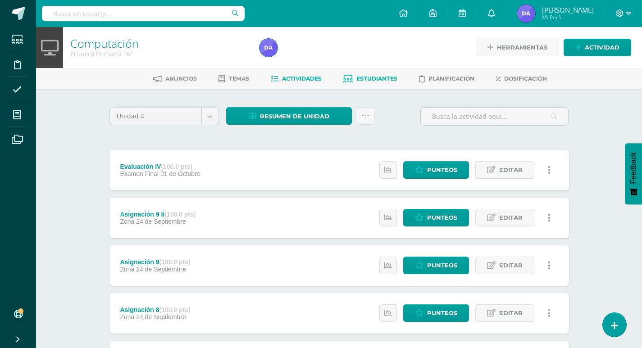
click at [362, 77] on span "Estudiantes" at bounding box center [376, 78] width 41 height 7
click at [367, 79] on span "Estudiantes" at bounding box center [376, 78] width 41 height 7
